Goal: Transaction & Acquisition: Obtain resource

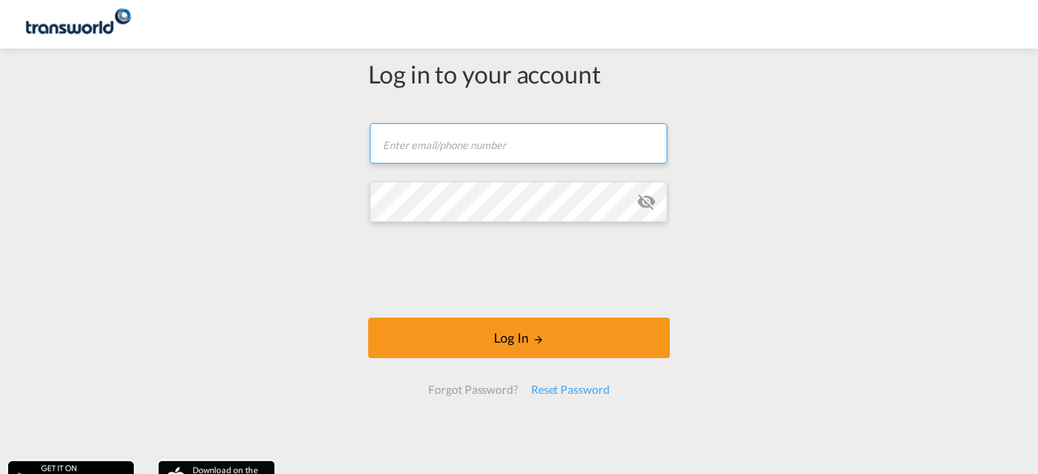
click at [477, 145] on input "text" at bounding box center [519, 143] width 298 height 41
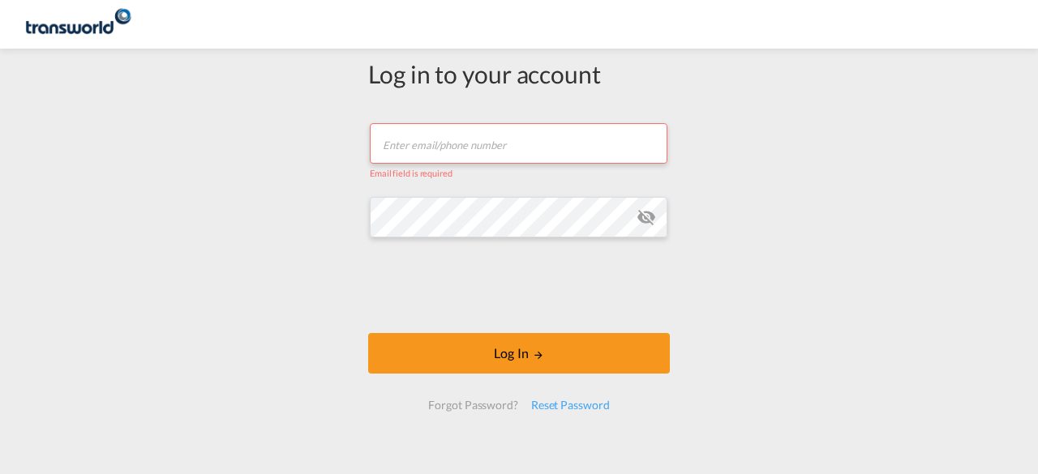
type input "[EMAIL_ADDRESS][DOMAIN_NAME]"
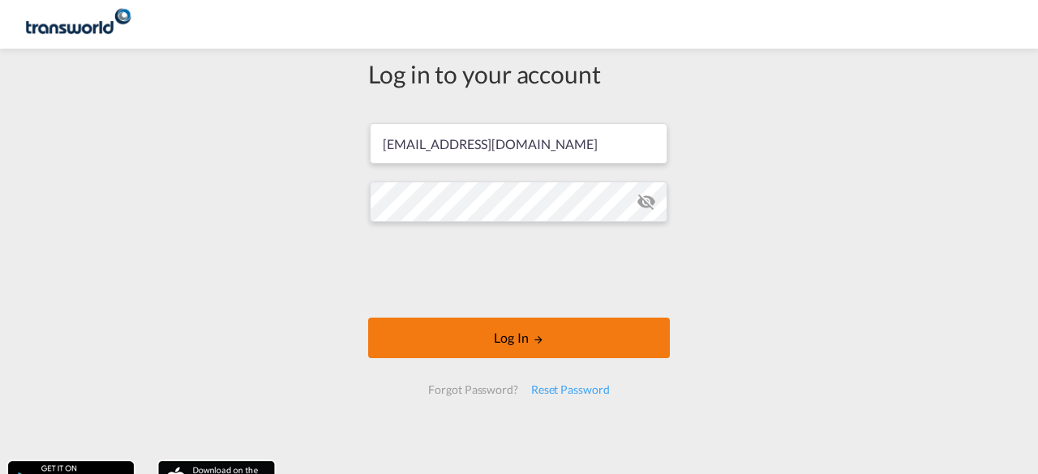
click at [495, 337] on button "Log In" at bounding box center [519, 338] width 302 height 41
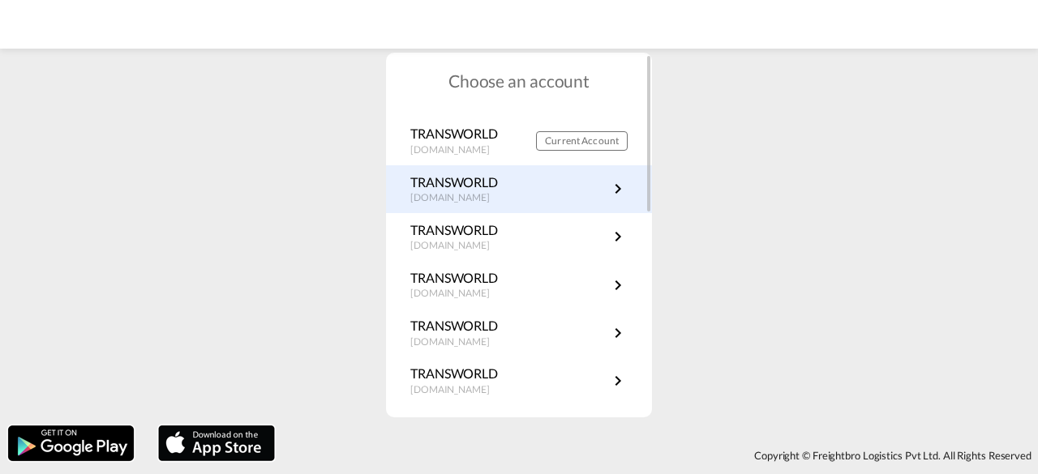
click at [585, 194] on link "TRANSWORLD [DOMAIN_NAME]" at bounding box center [518, 189] width 217 height 32
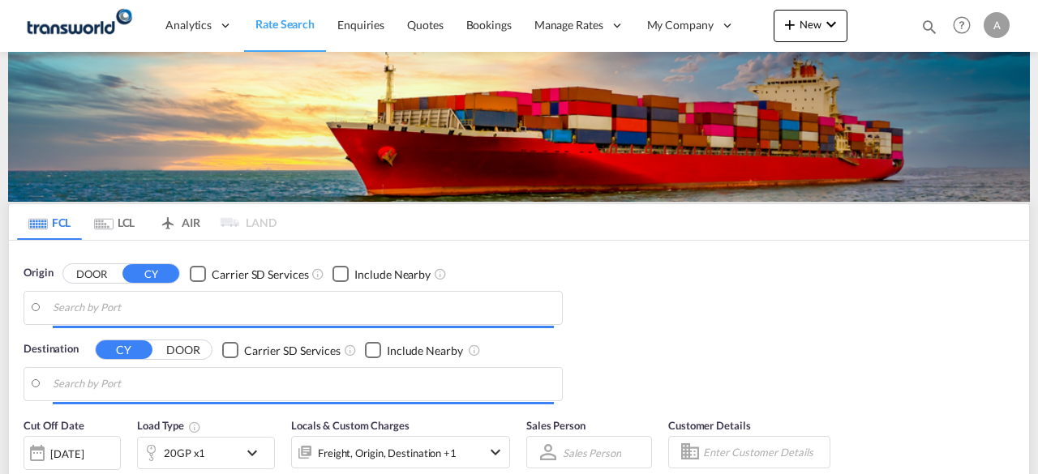
type input "Port of Houston, Houston, USHOU"
type input "Port of Mundra, Mundra, INMUN"
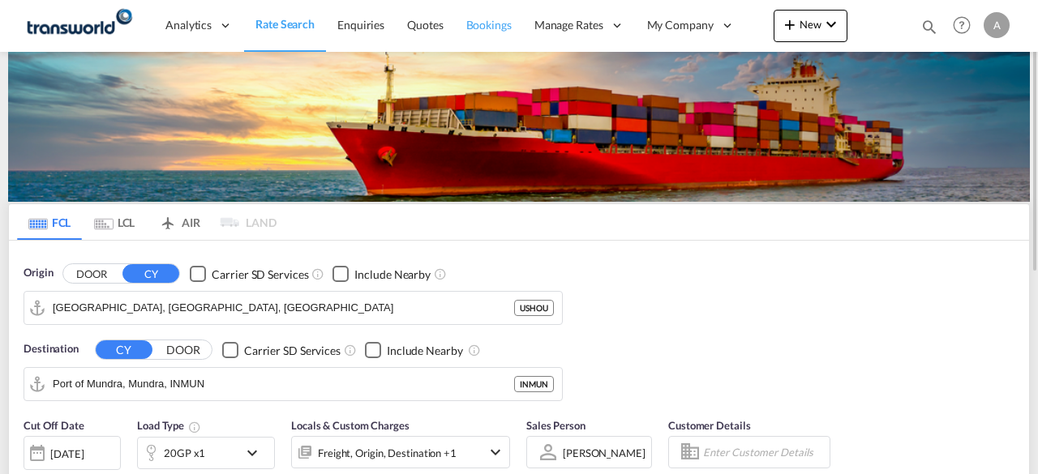
click at [481, 28] on span "Bookings" at bounding box center [488, 25] width 45 height 14
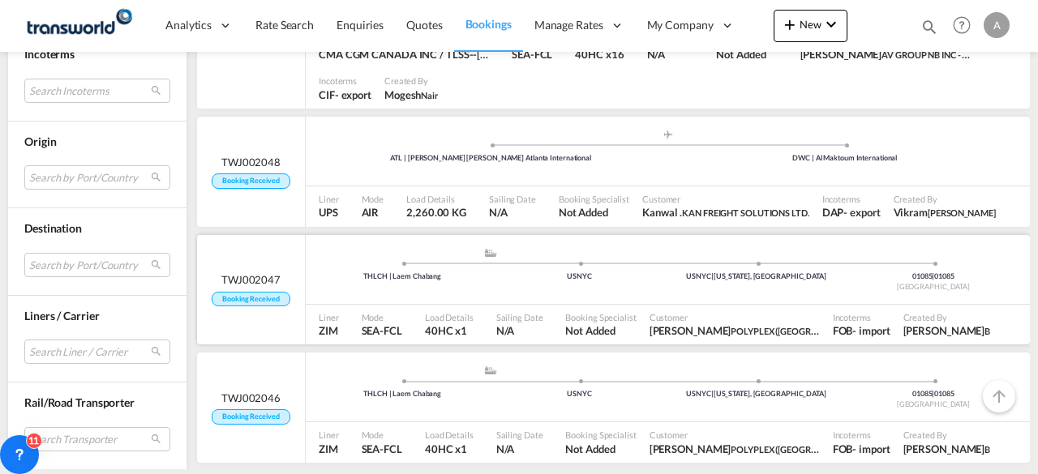
scroll to position [1540, 0]
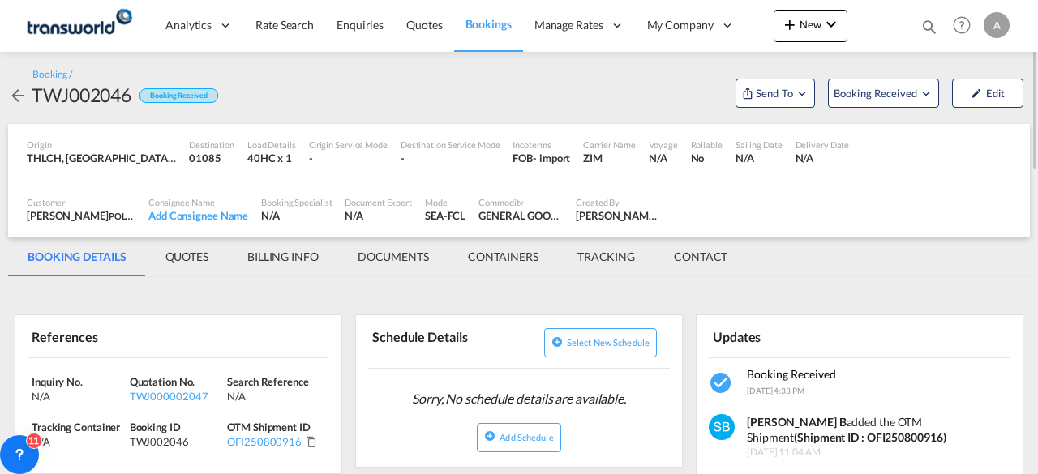
click at [205, 157] on div "01085" at bounding box center [211, 158] width 45 height 15
click at [198, 249] on md-tab-item "QUOTES" at bounding box center [187, 257] width 82 height 39
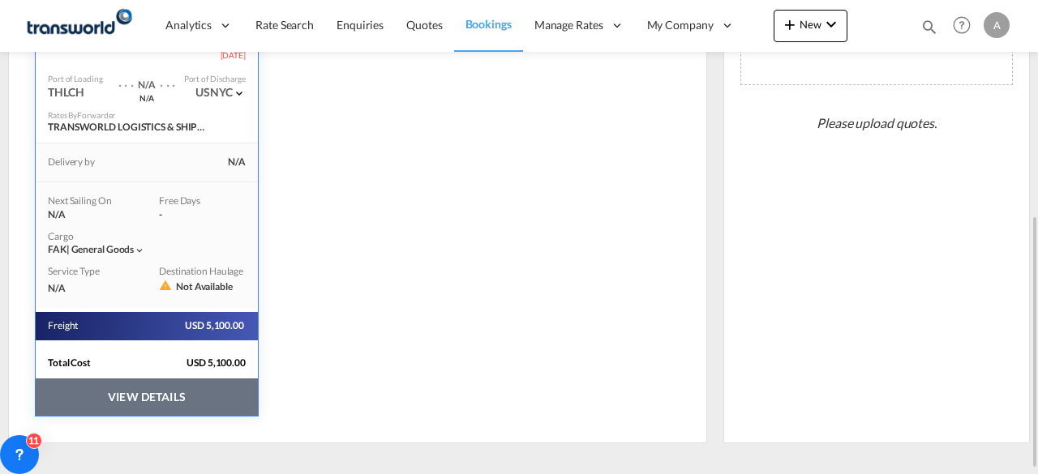
scroll to position [412, 0]
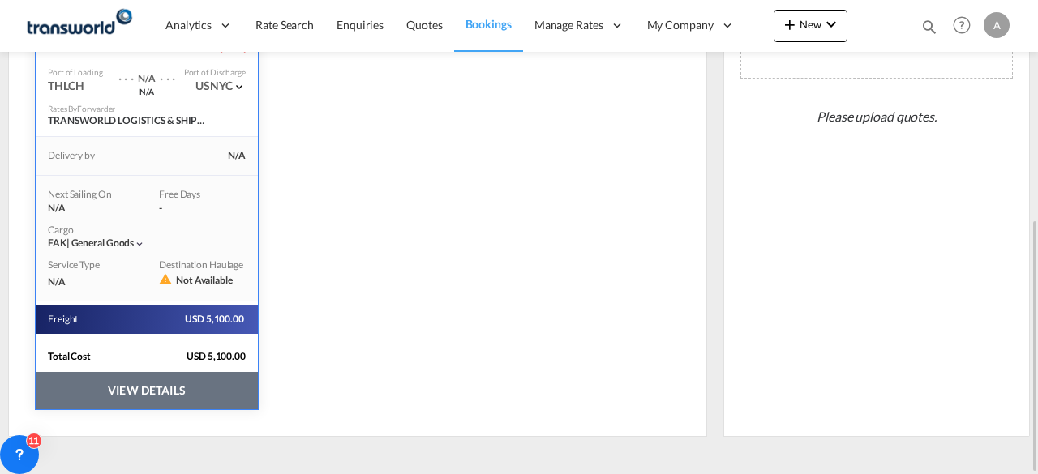
click at [145, 387] on button "VIEW DETAILS" at bounding box center [147, 390] width 222 height 37
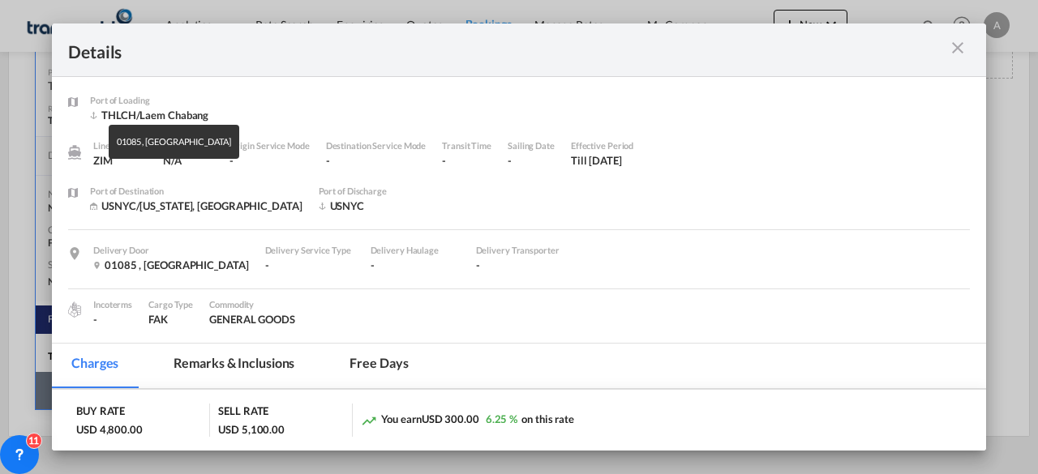
click at [143, 260] on div "01085 , United States" at bounding box center [171, 265] width 156 height 15
click at [130, 268] on div "01085 , United States" at bounding box center [171, 265] width 156 height 15
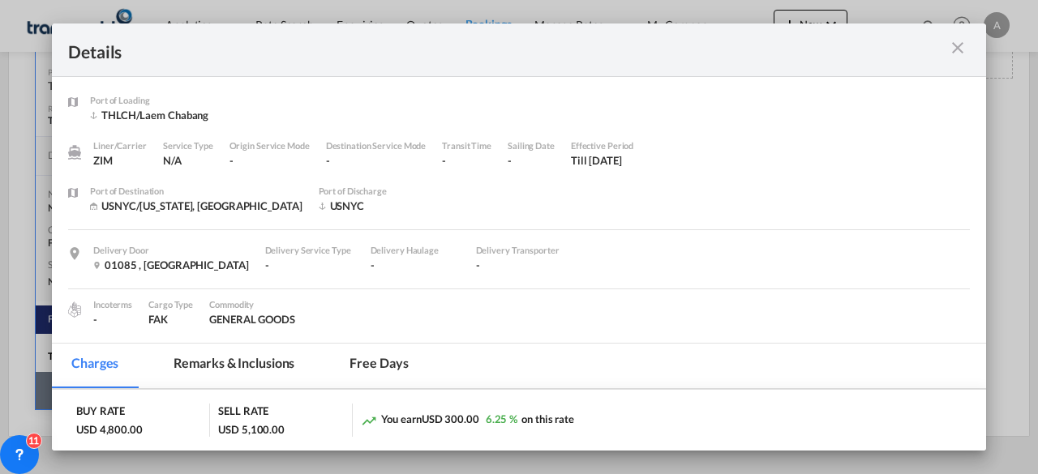
click at [75, 252] on md-icon "Port of Loading ..." at bounding box center [74, 253] width 13 height 13
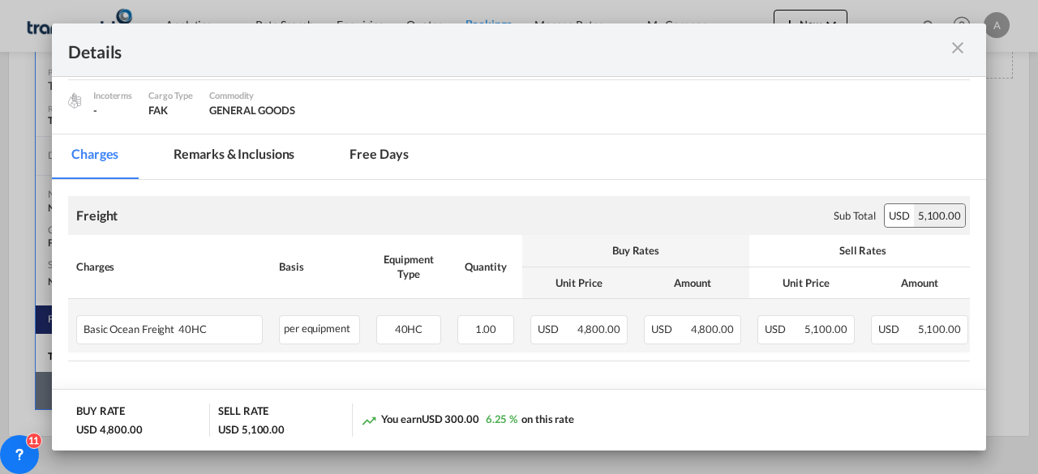
scroll to position [0, 0]
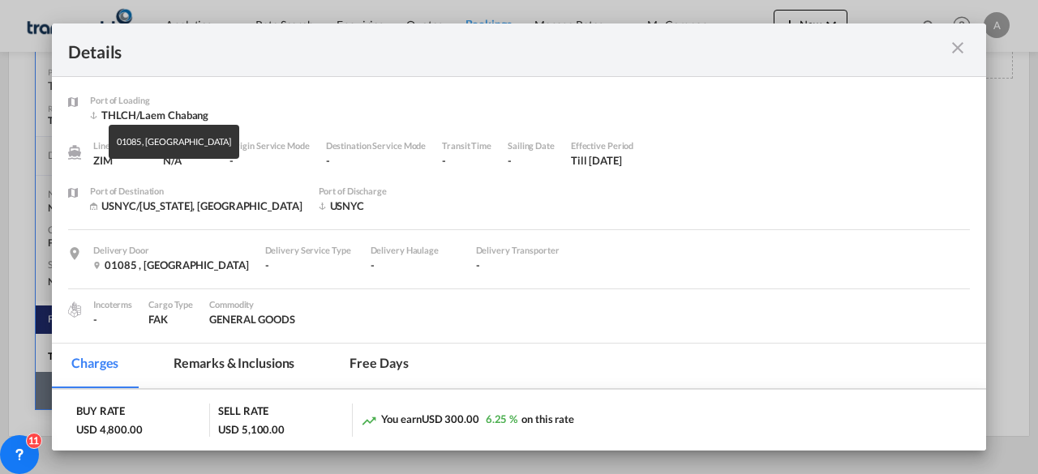
click at [123, 260] on div "01085 , United States" at bounding box center [171, 265] width 156 height 15
click at [125, 272] on div "01085 , United States" at bounding box center [171, 265] width 156 height 15
click at [159, 267] on div "01085 , United States" at bounding box center [171, 265] width 156 height 15
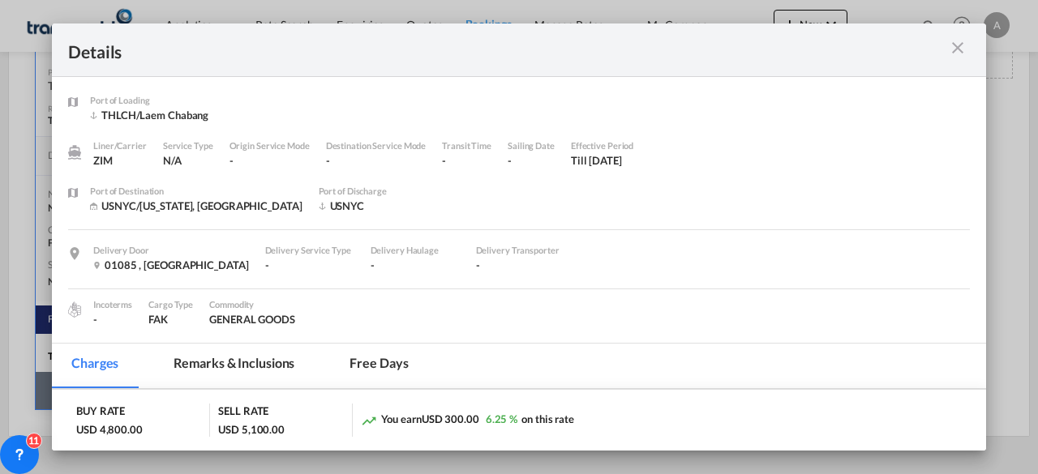
click at [955, 44] on md-icon "icon-close m-3 fg-AAA8AD cursor" at bounding box center [957, 47] width 19 height 19
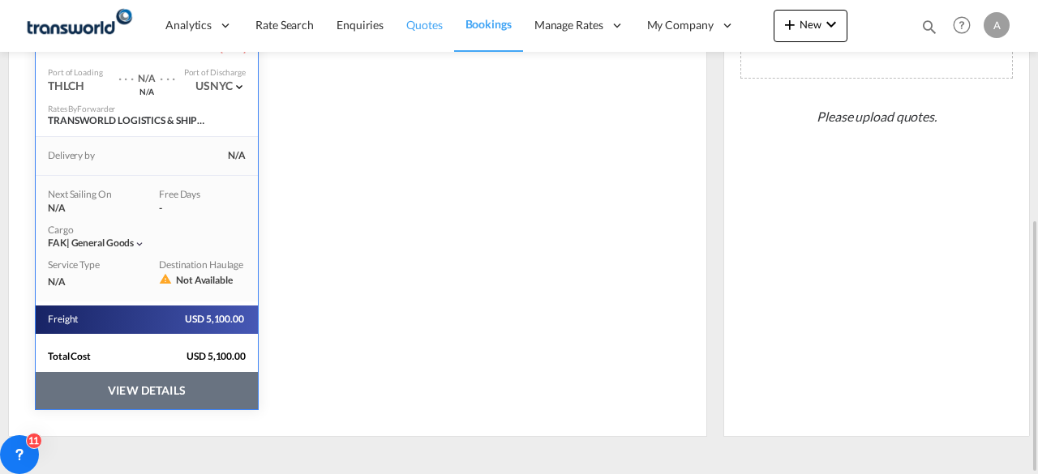
click at [415, 25] on span "Quotes" at bounding box center [424, 25] width 36 height 14
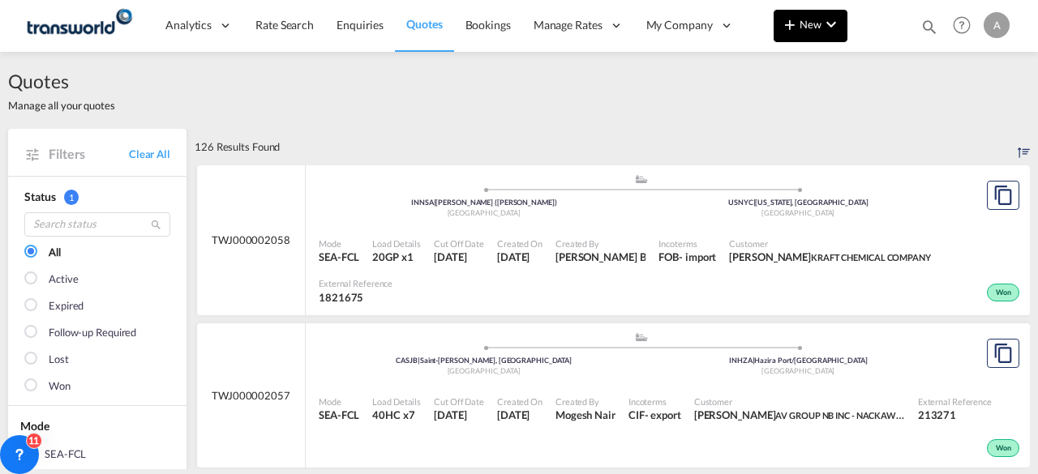
click at [809, 28] on span "New" at bounding box center [810, 24] width 61 height 13
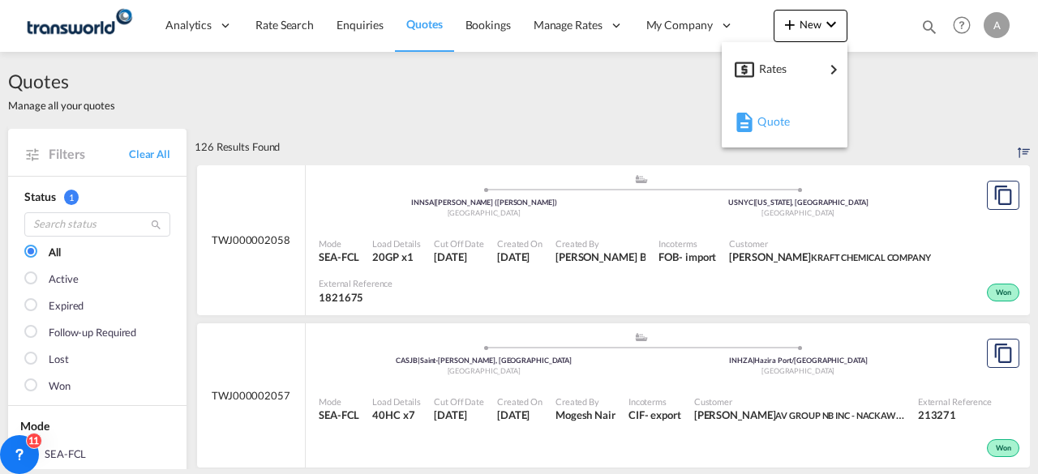
click at [775, 125] on span "Quote" at bounding box center [766, 121] width 18 height 32
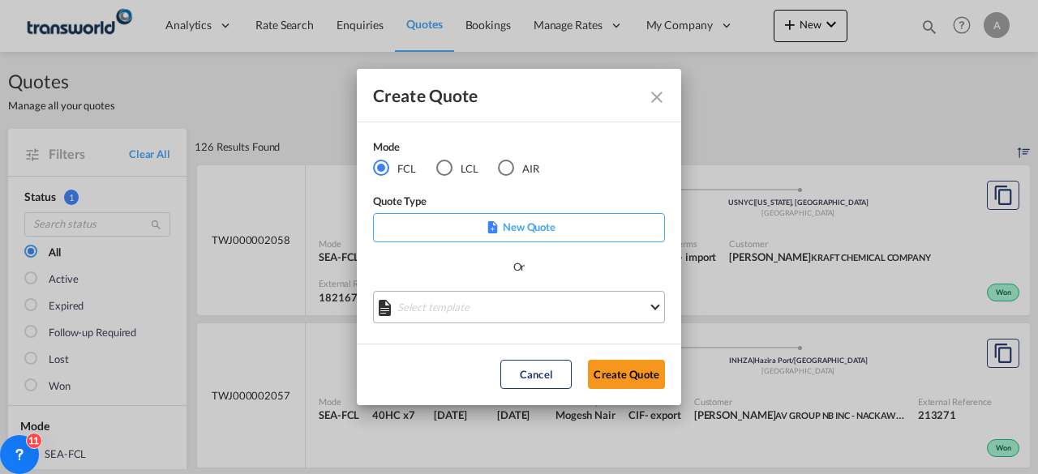
click at [546, 307] on md-select "Select template POLYPLEX TURKEY- JOHN GOOD Pranav Patil | 17 May 2024 Polyplex-…" at bounding box center [519, 307] width 292 height 32
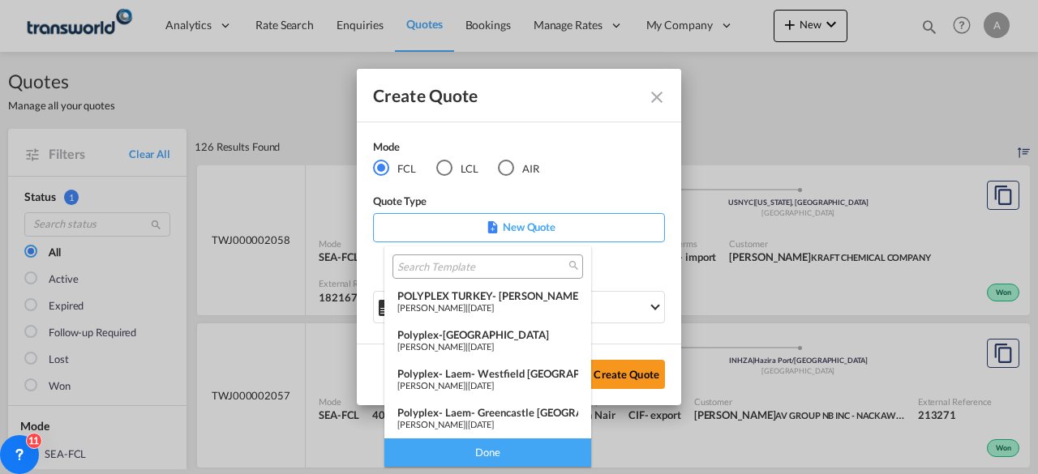
click at [600, 169] on md-backdrop at bounding box center [519, 237] width 1038 height 474
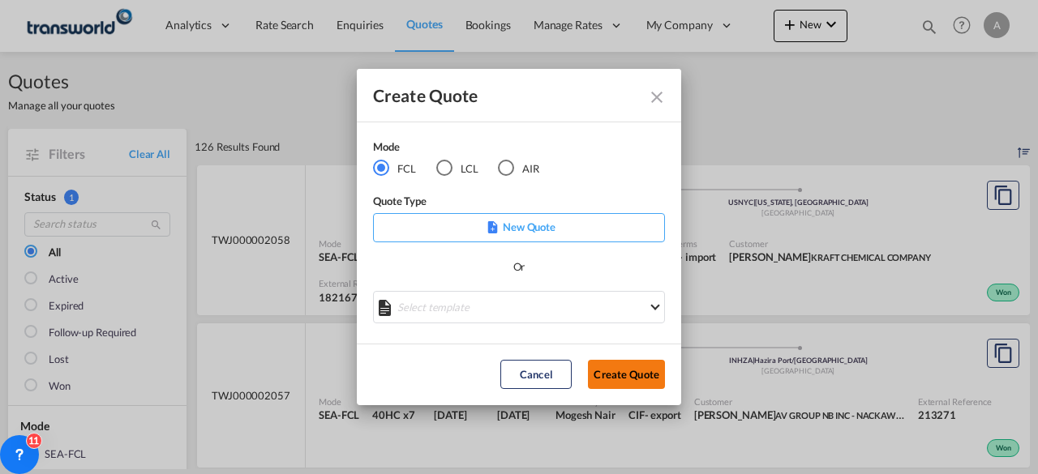
click at [624, 374] on button "Create Quote" at bounding box center [626, 374] width 77 height 29
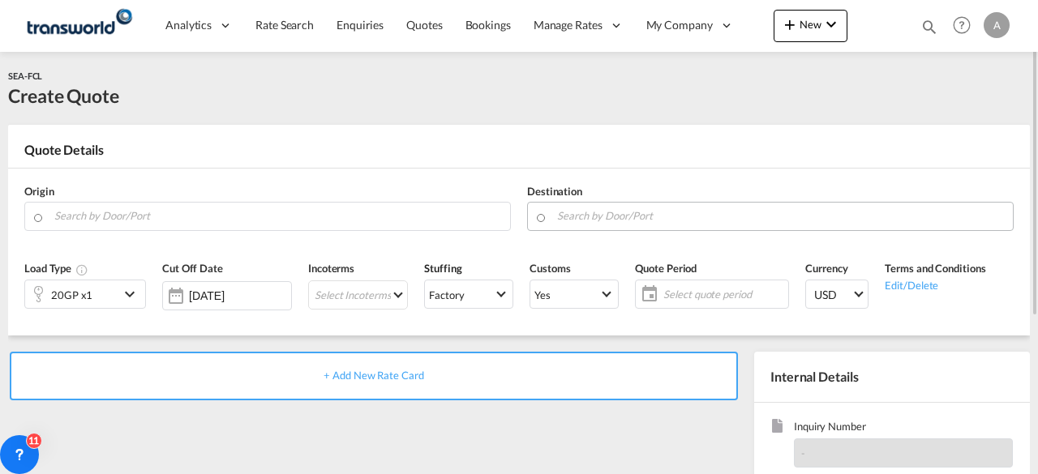
click at [616, 212] on input "Search by Door/Port" at bounding box center [781, 216] width 448 height 28
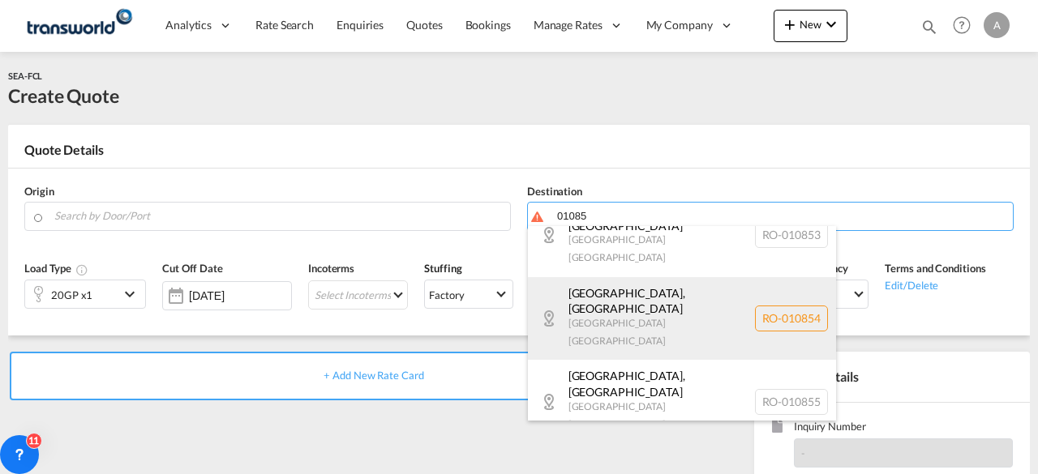
scroll to position [405, 0]
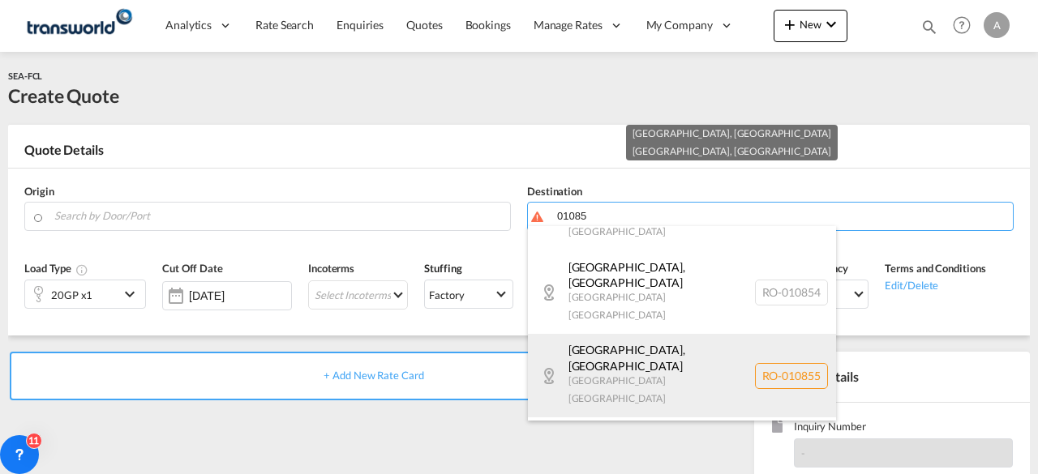
click at [650, 334] on div "București , Bucharest București Romania RO-010855" at bounding box center [682, 376] width 308 height 84
type input "RO-010855, București, București"
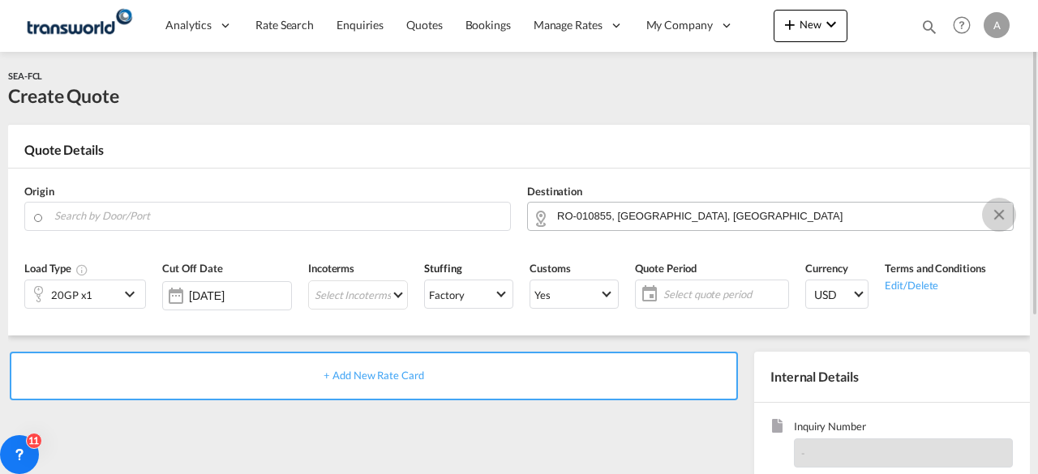
click at [994, 215] on button "Clear Input" at bounding box center [999, 215] width 24 height 24
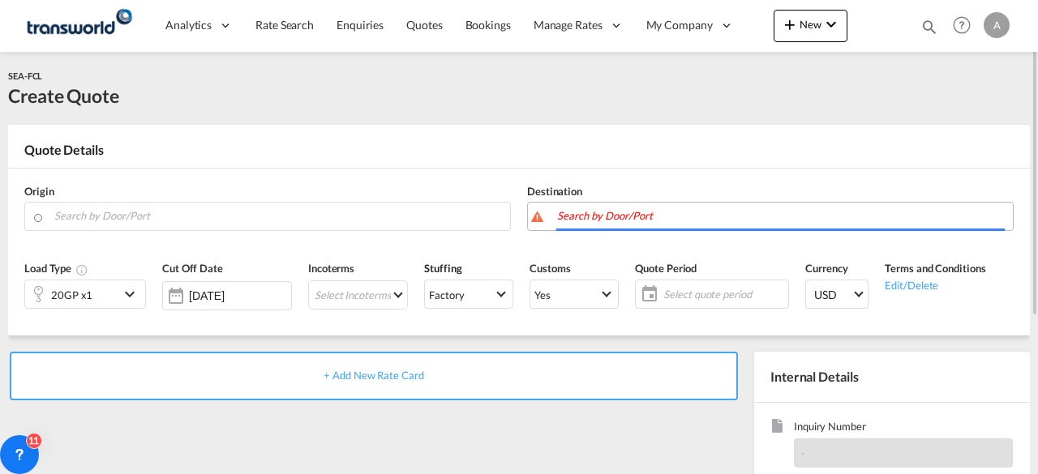
scroll to position [0, 0]
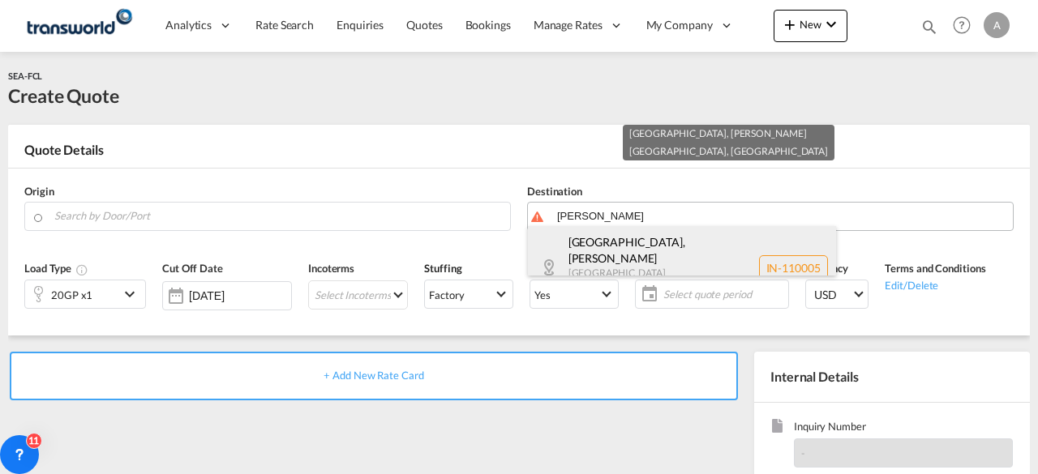
click at [632, 242] on div "Central Delhi , Karol Bagh Delhi India IN-110005" at bounding box center [682, 268] width 308 height 84
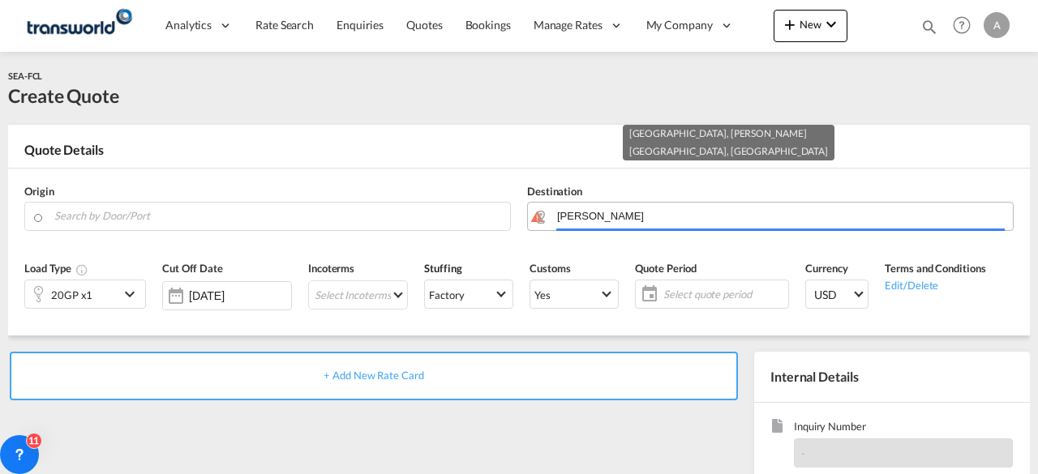
type input "IN-110005, Central Delhi, Delhi"
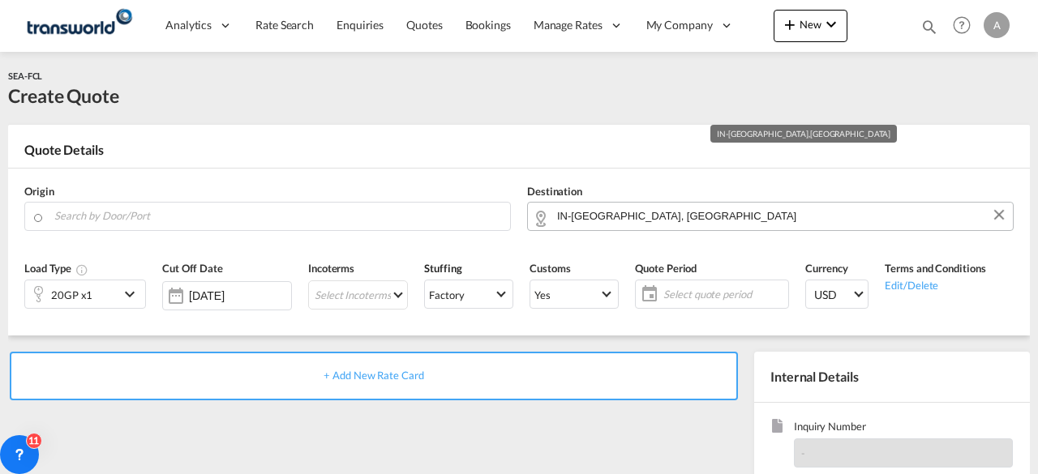
click at [725, 212] on input "IN-110005, Central Delhi, Delhi" at bounding box center [781, 216] width 448 height 28
click at [1002, 217] on button "Clear Input" at bounding box center [999, 215] width 24 height 24
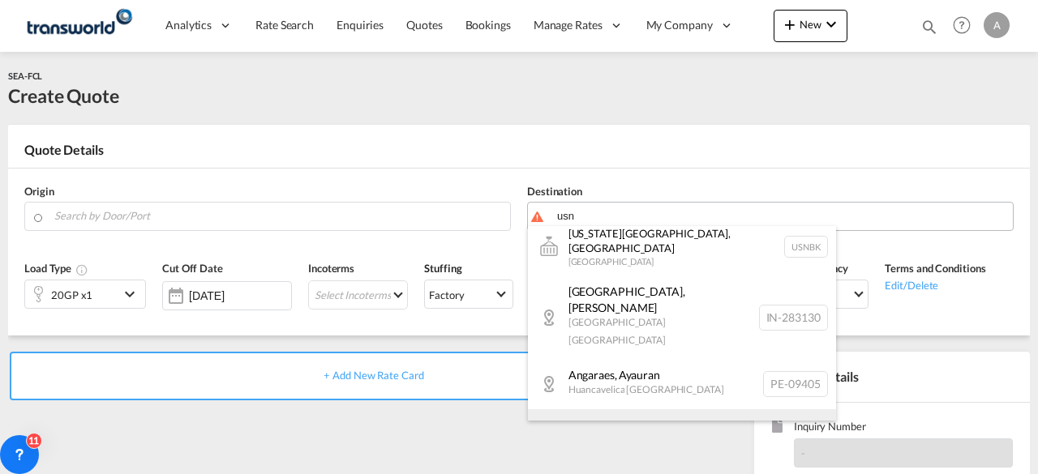
scroll to position [1540, 0]
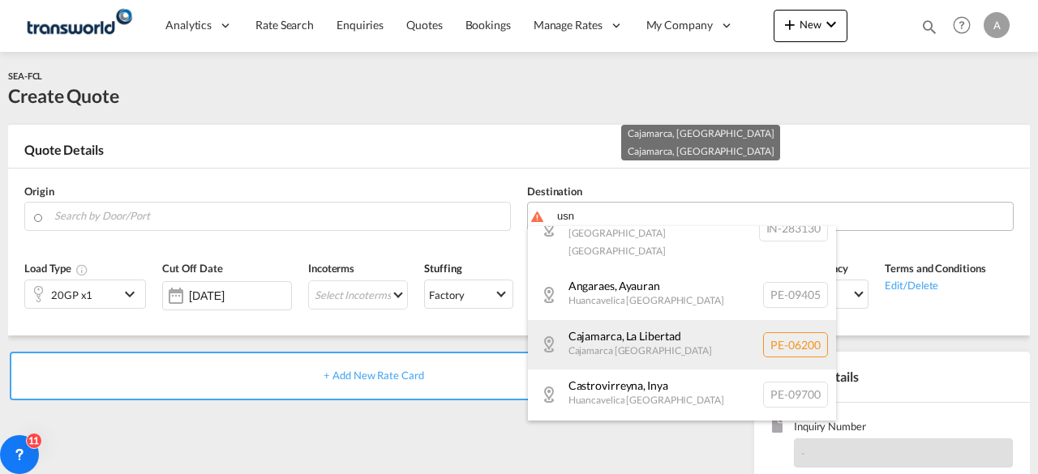
click at [660, 320] on div "Cajamarca , La Libertad Cajamarca Peru PE-06200" at bounding box center [682, 344] width 308 height 49
type input "PE-06200, Cajamarca, Cajamarca"
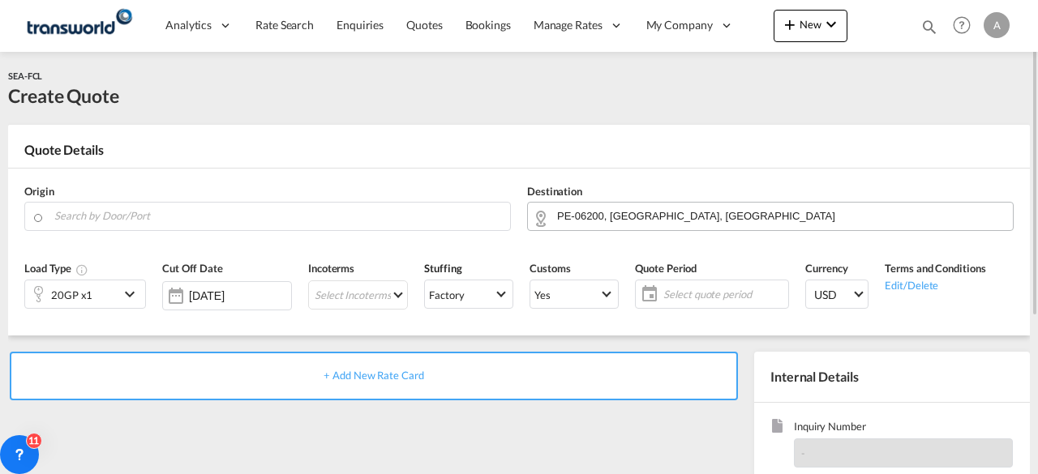
click at [653, 137] on md-card "Quote Details Origin Destination PE-06200, Cajamarca, Cajamarca Load Type 20GP …" at bounding box center [518, 230] width 1021 height 211
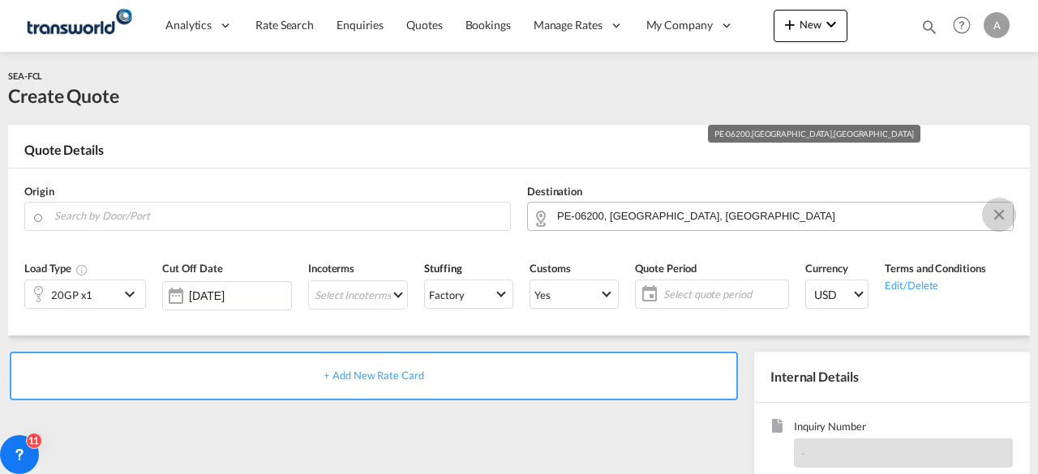
click at [1002, 212] on button "Clear Input" at bounding box center [999, 215] width 24 height 24
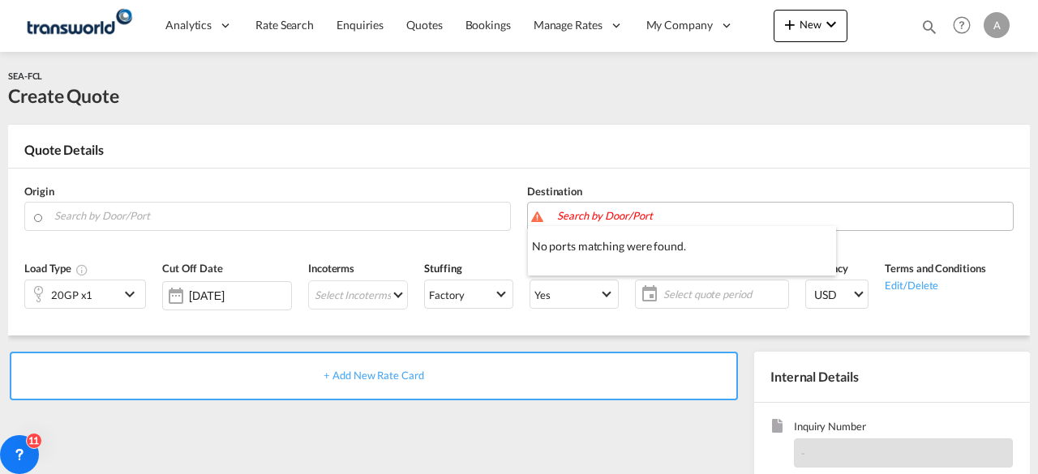
scroll to position [0, 0]
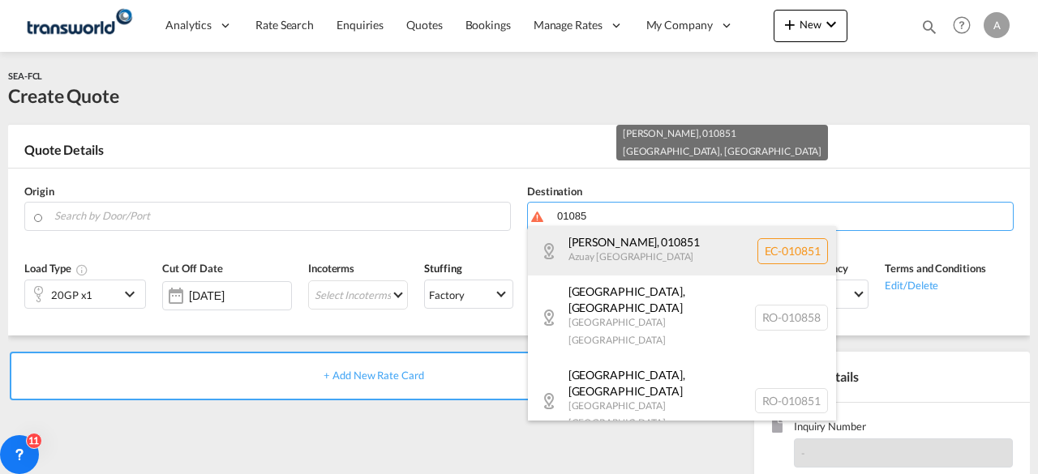
click at [686, 251] on div "Abdon Calderon , 010851 Azuay Ecuador EC-010851" at bounding box center [682, 250] width 308 height 49
type input "EC-010851, Abdon Calderon, Azuay"
